Goal: Information Seeking & Learning: Check status

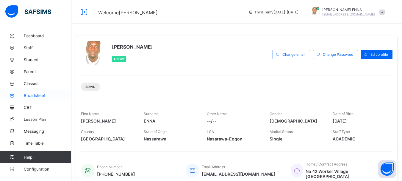
click at [41, 93] on span "Broadsheet" at bounding box center [48, 95] width 48 height 5
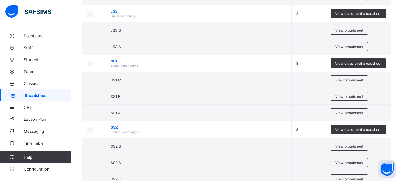
scroll to position [170, 0]
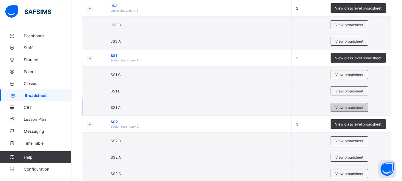
click at [341, 108] on span "View broadsheet" at bounding box center [350, 107] width 28 height 4
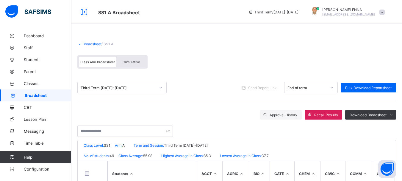
click at [134, 61] on span "Cumulative" at bounding box center [131, 62] width 17 height 4
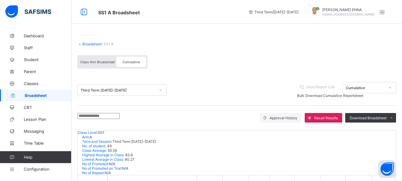
click at [116, 117] on input "text" at bounding box center [98, 116] width 42 height 6
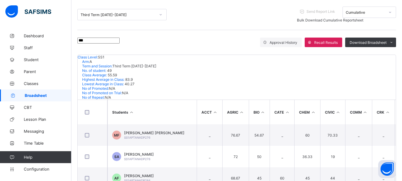
scroll to position [79, 0]
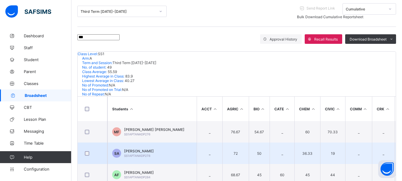
type input "***"
click at [140, 149] on span "SAMUEL ADI" at bounding box center [139, 151] width 30 height 4
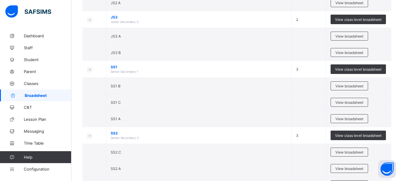
scroll to position [161, 0]
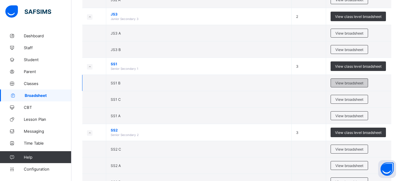
click at [351, 82] on span "View broadsheet" at bounding box center [350, 83] width 28 height 4
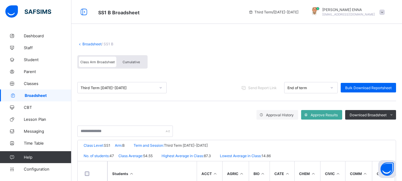
scroll to position [21, 0]
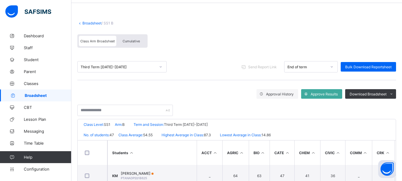
click at [130, 42] on span "Cumulative" at bounding box center [131, 41] width 17 height 4
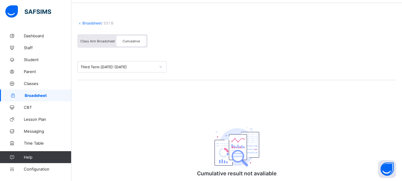
scroll to position [0, 0]
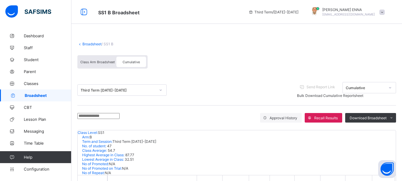
click at [120, 116] on input "text" at bounding box center [98, 116] width 42 height 6
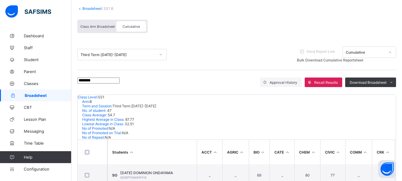
scroll to position [36, 0]
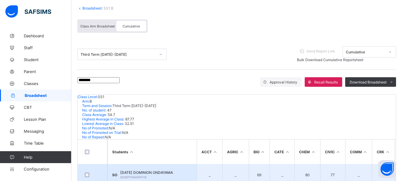
type input "********"
click at [156, 170] on span "SUNDAY DOMINION ONDAYAMA" at bounding box center [146, 172] width 53 height 4
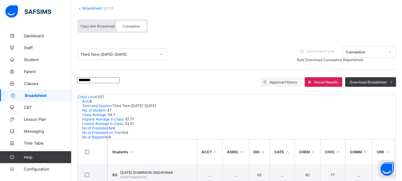
scroll to position [126, 0]
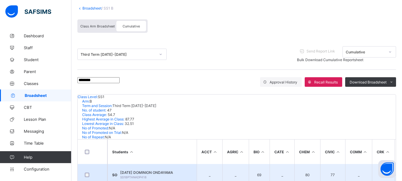
click at [148, 170] on span "SUNDAY DOMINION ONDAYAMA" at bounding box center [146, 172] width 53 height 4
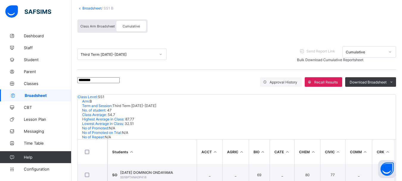
scroll to position [6, 0]
click at [83, 7] on link "Broadsheet" at bounding box center [91, 8] width 19 height 4
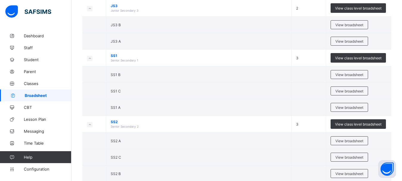
scroll to position [171, 0]
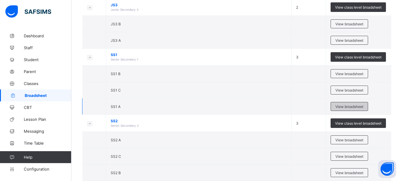
click at [354, 105] on span "View broadsheet" at bounding box center [350, 106] width 28 height 4
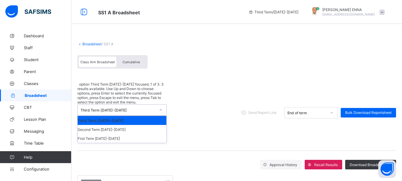
click at [128, 108] on div "Third Term 2024-2025" at bounding box center [118, 110] width 75 height 4
click at [97, 134] on div "First Term 2024-2025" at bounding box center [122, 138] width 89 height 9
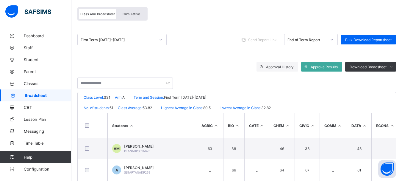
scroll to position [58, 0]
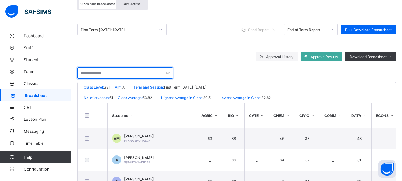
click at [122, 72] on input "text" at bounding box center [125, 72] width 96 height 11
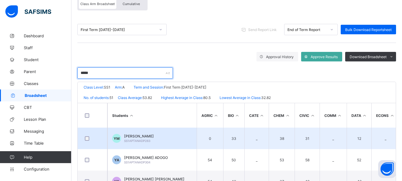
type input "*****"
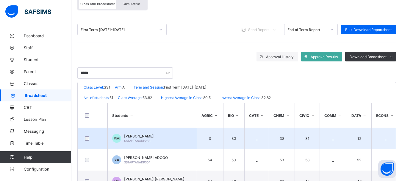
click at [148, 138] on span "YUSUF ABDULLAHI MUSA" at bounding box center [139, 136] width 30 height 4
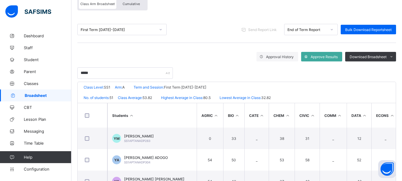
click at [159, 29] on icon at bounding box center [161, 30] width 4 height 6
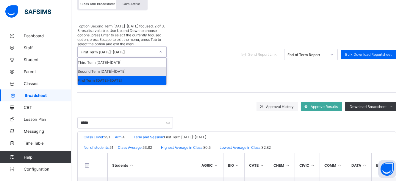
click at [102, 67] on div "Second Term 2024-2025" at bounding box center [122, 71] width 89 height 9
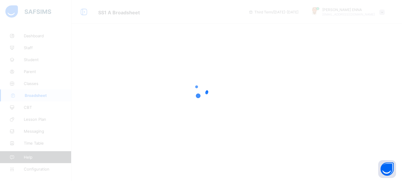
scroll to position [0, 0]
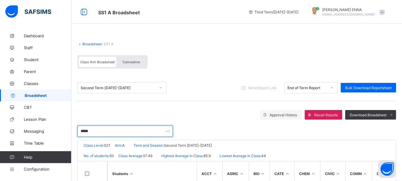
click at [101, 128] on input "*****" at bounding box center [125, 130] width 96 height 11
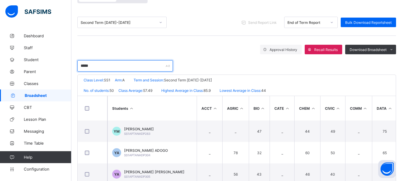
scroll to position [66, 0]
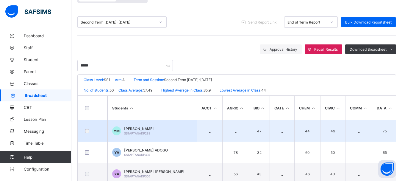
click at [152, 127] on span "YUSUF ABDULLAHI MUSA" at bounding box center [139, 128] width 30 height 4
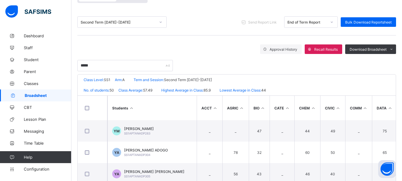
scroll to position [0, 0]
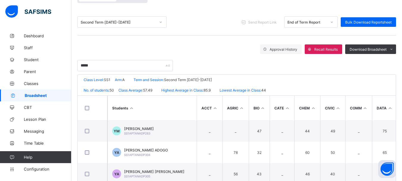
click at [188, 62] on div "*****" at bounding box center [236, 62] width 319 height 17
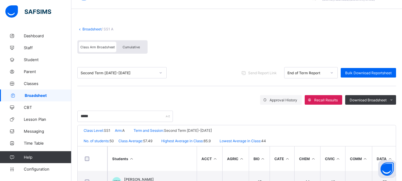
scroll to position [0, 0]
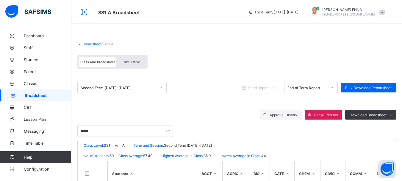
click at [84, 43] on link "Broadsheet" at bounding box center [91, 44] width 19 height 4
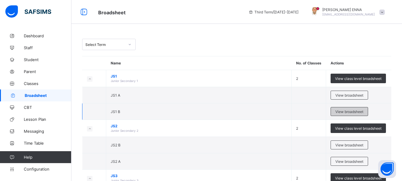
click at [346, 112] on span "View broadsheet" at bounding box center [350, 111] width 28 height 4
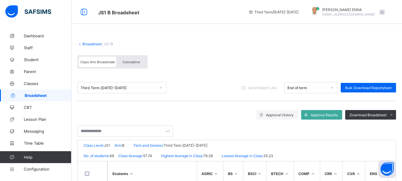
click at [131, 58] on div "Cumulative" at bounding box center [131, 62] width 30 height 10
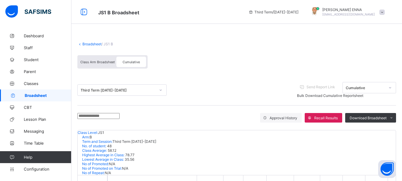
click at [108, 118] on input "text" at bounding box center [98, 116] width 42 height 6
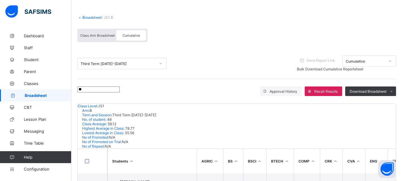
type input "*"
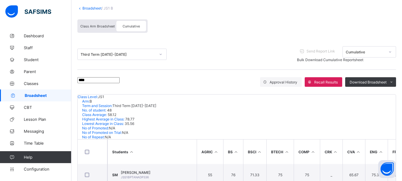
scroll to position [0, 0]
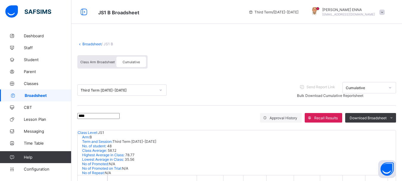
type input "****"
click at [83, 46] on link "Broadsheet" at bounding box center [91, 44] width 19 height 4
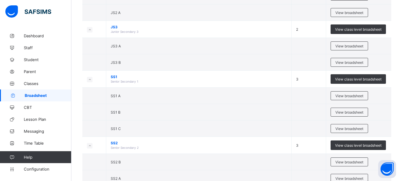
scroll to position [180, 0]
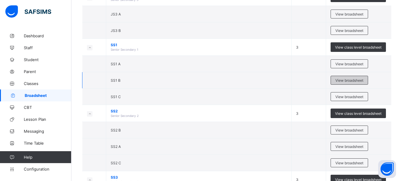
click at [351, 80] on span "View broadsheet" at bounding box center [350, 80] width 28 height 4
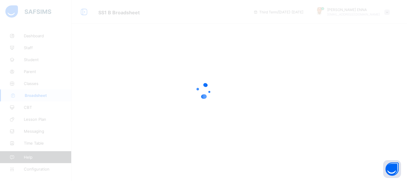
drag, startPoint x: 351, startPoint y: 80, endPoint x: 203, endPoint y: 26, distance: 157.1
click at [203, 26] on div at bounding box center [203, 90] width 407 height 181
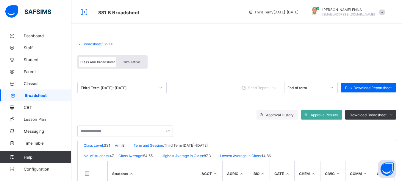
click at [131, 63] on span "Cumulative" at bounding box center [131, 62] width 17 height 4
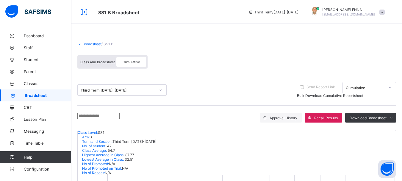
click at [120, 119] on input "text" at bounding box center [98, 116] width 42 height 6
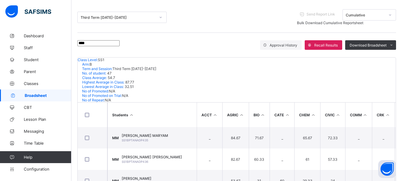
scroll to position [79, 0]
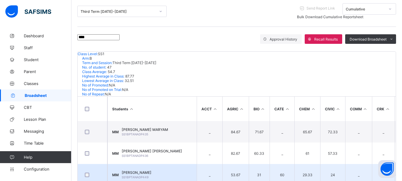
type input "****"
click at [141, 170] on span "[PERSON_NAME]" at bounding box center [137, 172] width 30 height 4
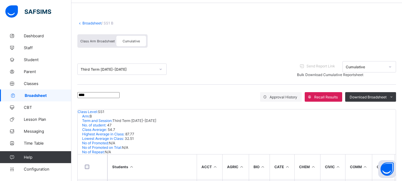
scroll to position [22, 0]
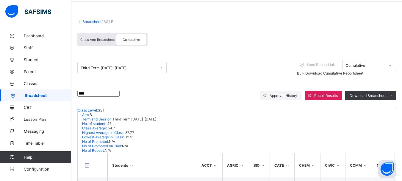
click at [101, 36] on div "Class Arm Broadsheet" at bounding box center [98, 39] width 38 height 10
click at [107, 40] on span "Class Arm Broadsheet" at bounding box center [97, 40] width 35 height 4
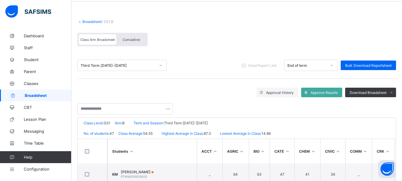
click at [107, 40] on span "Class Arm Broadsheet" at bounding box center [97, 40] width 35 height 4
click at [248, 28] on div "Broadsheet / SS1 B Class Arm Broadsheet Cumulative" at bounding box center [236, 32] width 319 height 39
click at [90, 40] on span "Class Arm Broadsheet" at bounding box center [97, 40] width 35 height 4
click at [213, 32] on div "Class Arm Broadsheet Cumulative" at bounding box center [236, 41] width 319 height 22
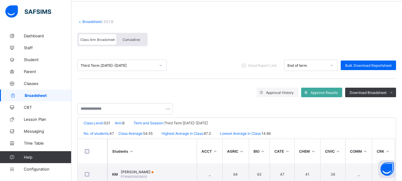
click at [105, 37] on div "Class Arm Broadsheet" at bounding box center [98, 39] width 38 height 10
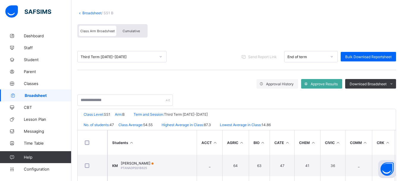
scroll to position [0, 0]
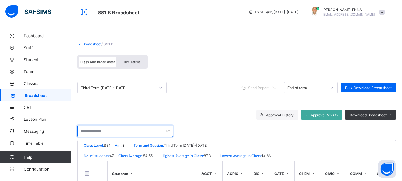
click at [106, 132] on input "text" at bounding box center [125, 130] width 96 height 11
type input "******"
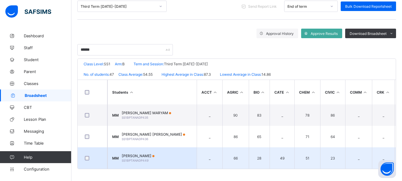
click at [141, 153] on span "[PERSON_NAME]" at bounding box center [138, 155] width 33 height 4
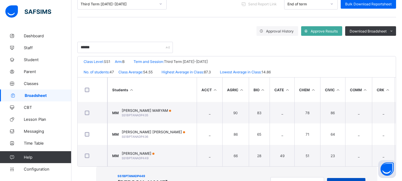
click at [332, 180] on span "View Reportsheet" at bounding box center [346, 182] width 29 height 4
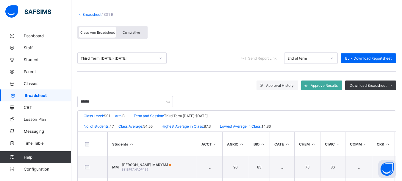
scroll to position [0, 0]
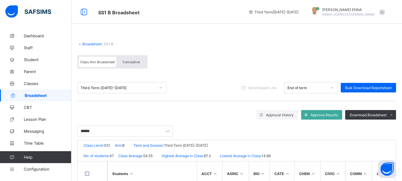
click at [161, 86] on icon at bounding box center [161, 88] width 4 height 6
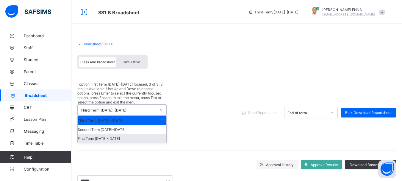
click at [92, 134] on div "First Term 2024-2025" at bounding box center [122, 138] width 89 height 9
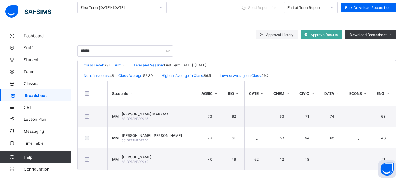
scroll to position [84, 0]
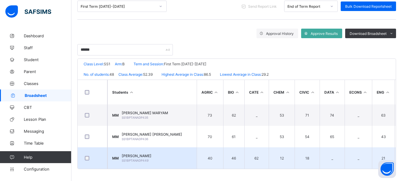
click at [128, 158] on span "SS1BPTANADP449" at bounding box center [135, 160] width 27 height 4
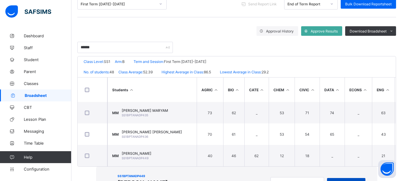
click at [332, 180] on span "View Reportsheet" at bounding box center [346, 182] width 29 height 4
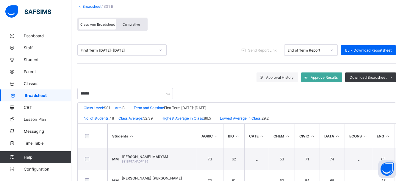
scroll to position [0, 0]
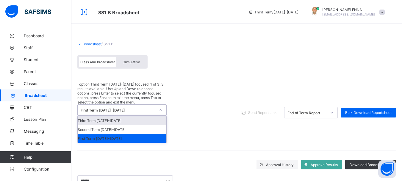
click at [155, 108] on div "First Term 2024-2025" at bounding box center [118, 110] width 75 height 4
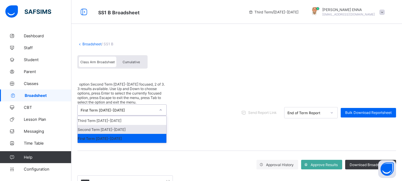
click at [103, 125] on div "Second Term 2024-2025" at bounding box center [122, 129] width 89 height 9
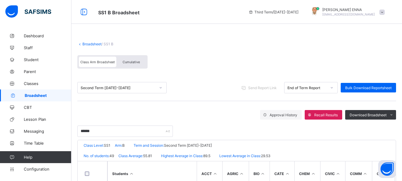
scroll to position [84, 0]
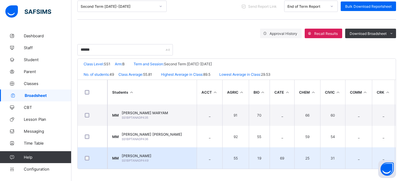
click at [142, 154] on span "[PERSON_NAME]" at bounding box center [137, 155] width 30 height 4
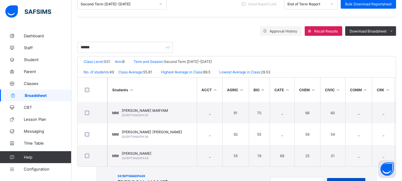
click at [332, 180] on span "View Reportsheet" at bounding box center [346, 182] width 29 height 4
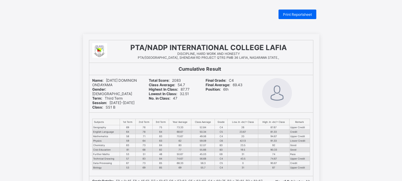
scroll to position [2, 0]
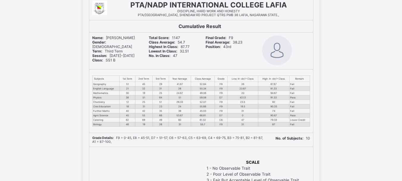
scroll to position [47, 0]
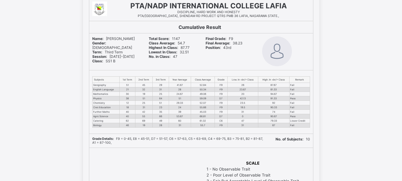
click at [241, 50] on div "Final Grade: F9 Final Average: 38.23 Position: 43rd" at bounding box center [230, 51] width 54 height 37
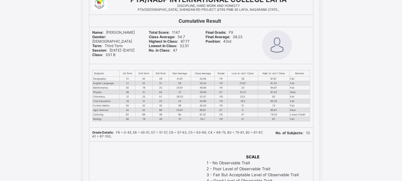
scroll to position [0, 0]
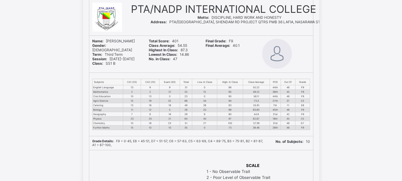
scroll to position [77, 0]
